Goal: Check status: Check status

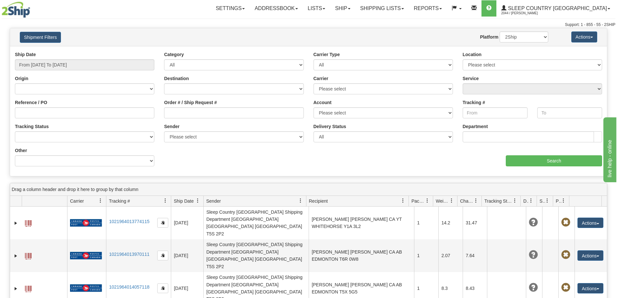
click at [81, 72] on div "Ship Date From 08/26/2025 To 08/27/2025" at bounding box center [84, 63] width 149 height 24
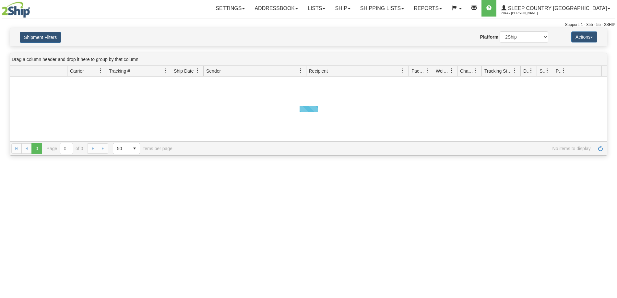
click at [55, 38] on button "Shipment Filters" at bounding box center [40, 37] width 41 height 11
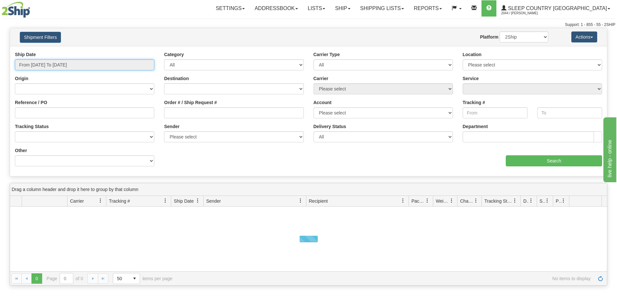
drag, startPoint x: 60, startPoint y: 62, endPoint x: 60, endPoint y: 76, distance: 14.9
click at [60, 63] on input "From [DATE] To [DATE]" at bounding box center [84, 64] width 139 height 11
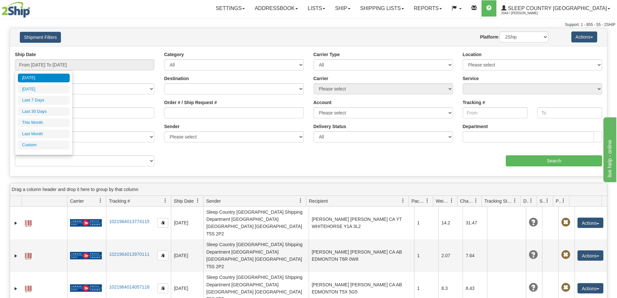
drag, startPoint x: 51, startPoint y: 101, endPoint x: 96, endPoint y: 100, distance: 44.7
click at [51, 100] on li "Last 7 Days" at bounding box center [44, 100] width 52 height 9
type input "From [DATE] To [DATE]"
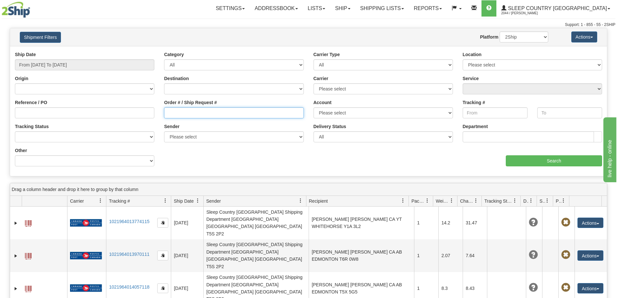
click at [176, 112] on input "Order # / Ship Request #" at bounding box center [233, 112] width 139 height 11
paste input "9000I027066 sure two secs"
drag, startPoint x: 195, startPoint y: 114, endPoint x: 247, endPoint y: 110, distance: 52.6
click at [247, 111] on input "9000I027066 sure two secs" at bounding box center [233, 112] width 139 height 11
type input "9000I027066"
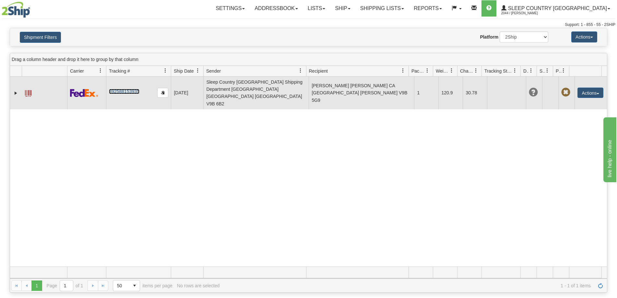
click at [124, 89] on link "392588153935" at bounding box center [124, 91] width 30 height 5
